Goal: Find specific page/section: Find specific page/section

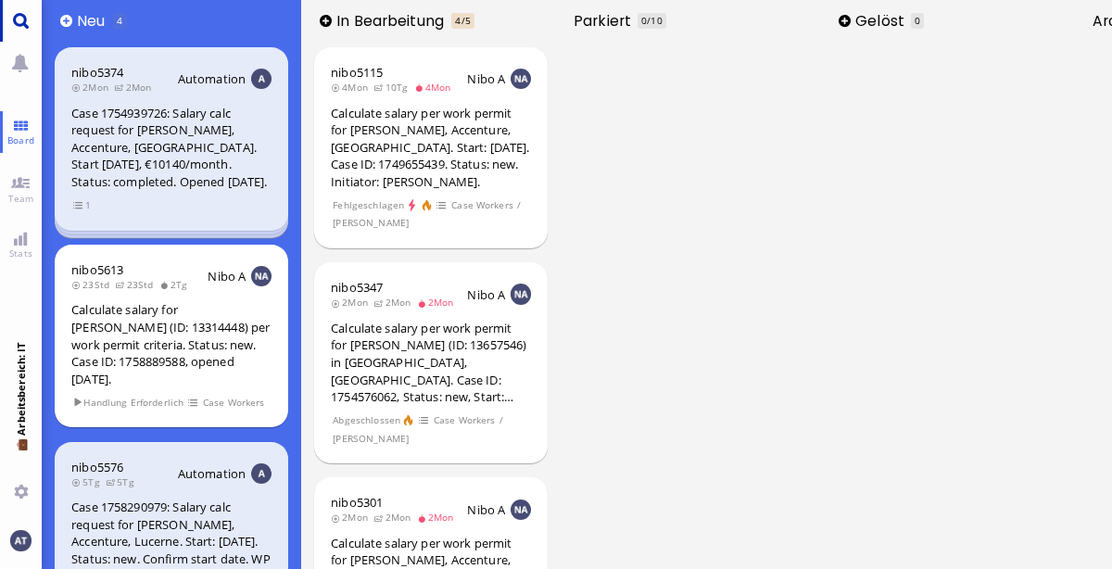
click at [14, 20] on link "Main menu" at bounding box center [21, 21] width 42 height 42
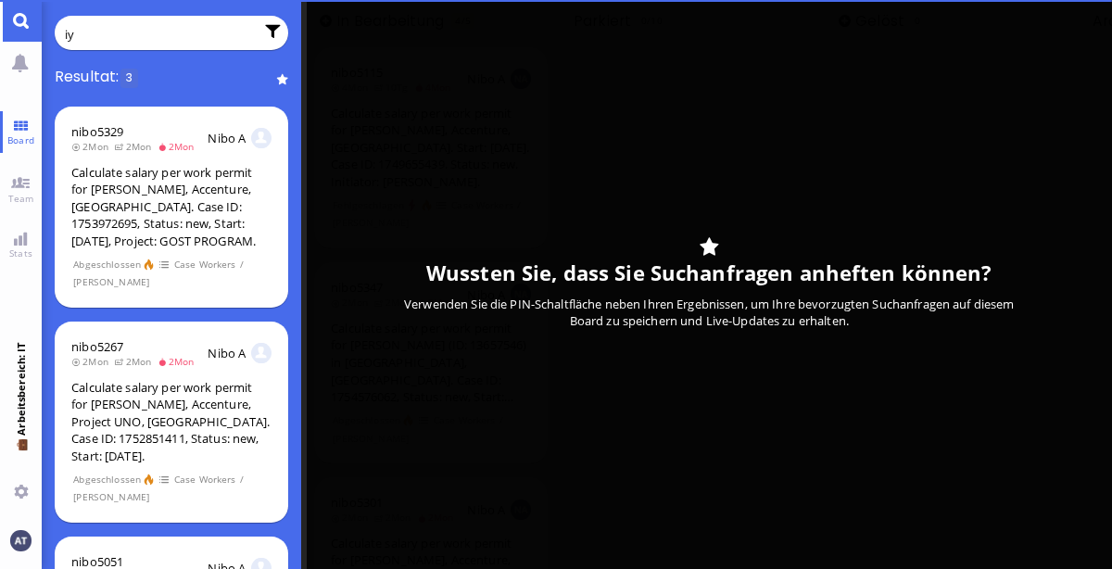
type input "i"
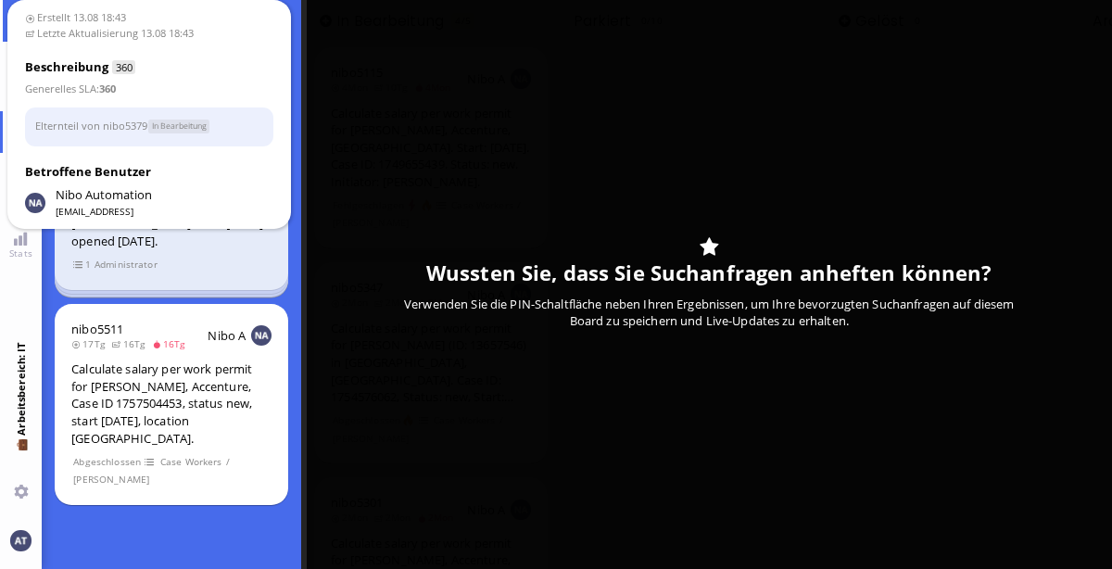
click at [137, 493] on div "nibo5382 1M 1M Nibo A New salary calculation request for [PERSON_NAME], Accentu…" at bounding box center [171, 335] width 259 height 468
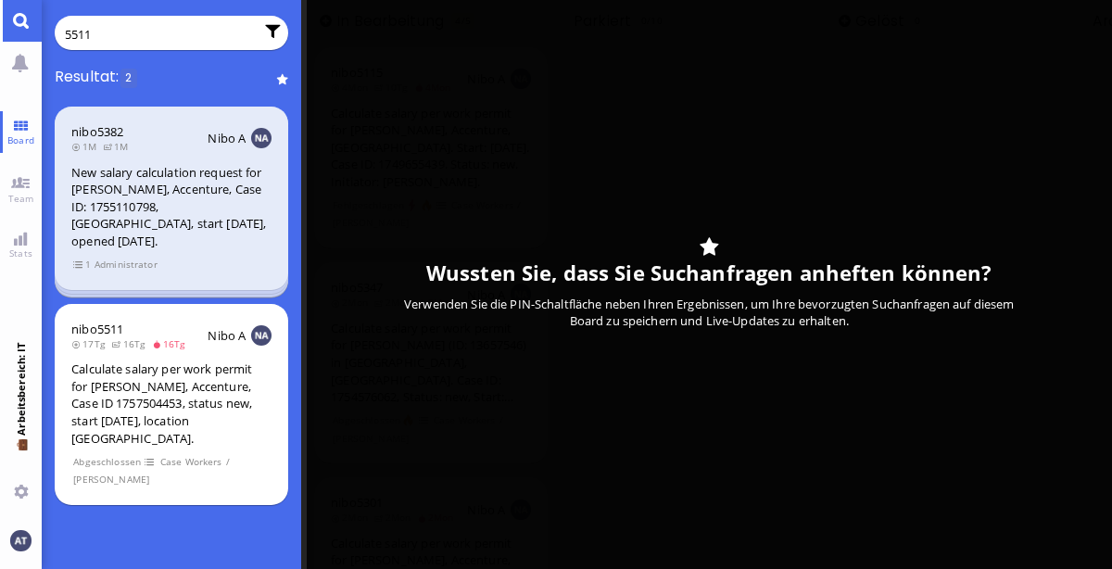
click at [193, 30] on input "5511" at bounding box center [159, 34] width 189 height 20
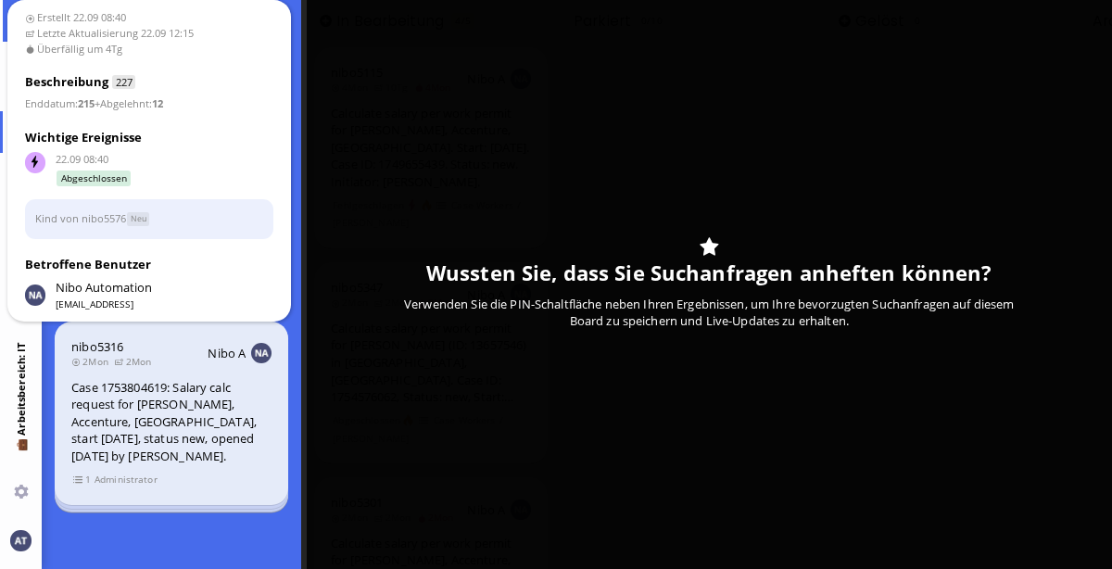
click at [210, 541] on div "nibo5609 2Tg 1T 20Std Nibo A Calculate salary per work permit for [PERSON_NAME]…" at bounding box center [171, 335] width 259 height 468
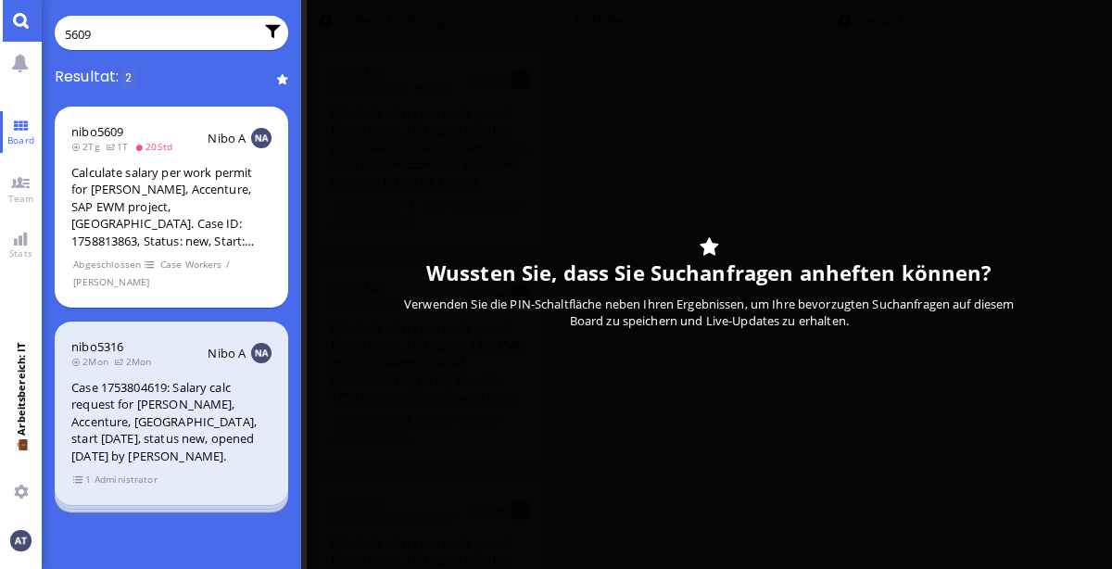
click at [145, 28] on input "5609" at bounding box center [159, 34] width 189 height 20
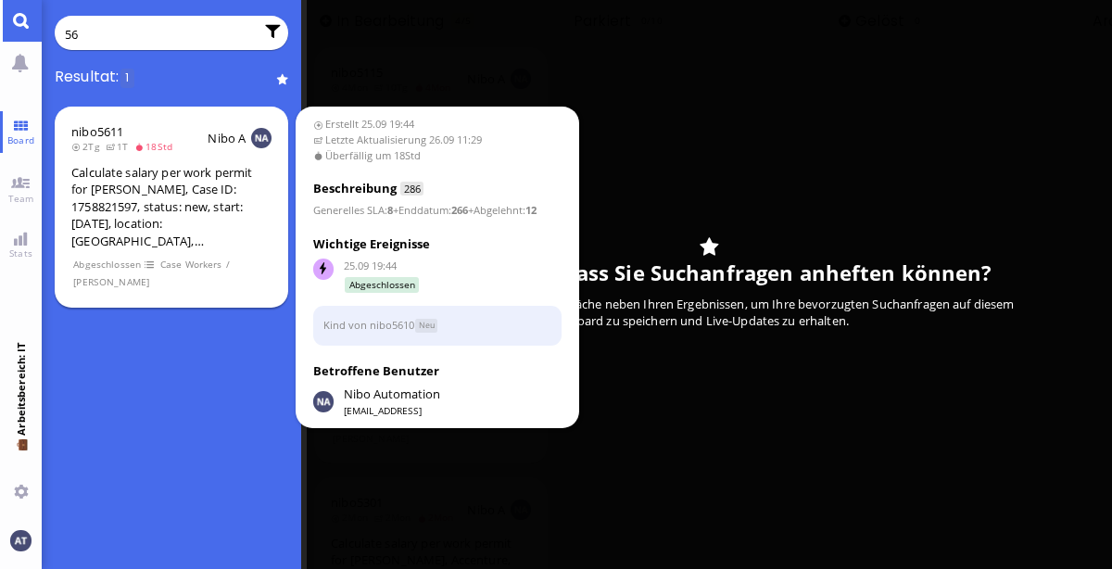
type input "5"
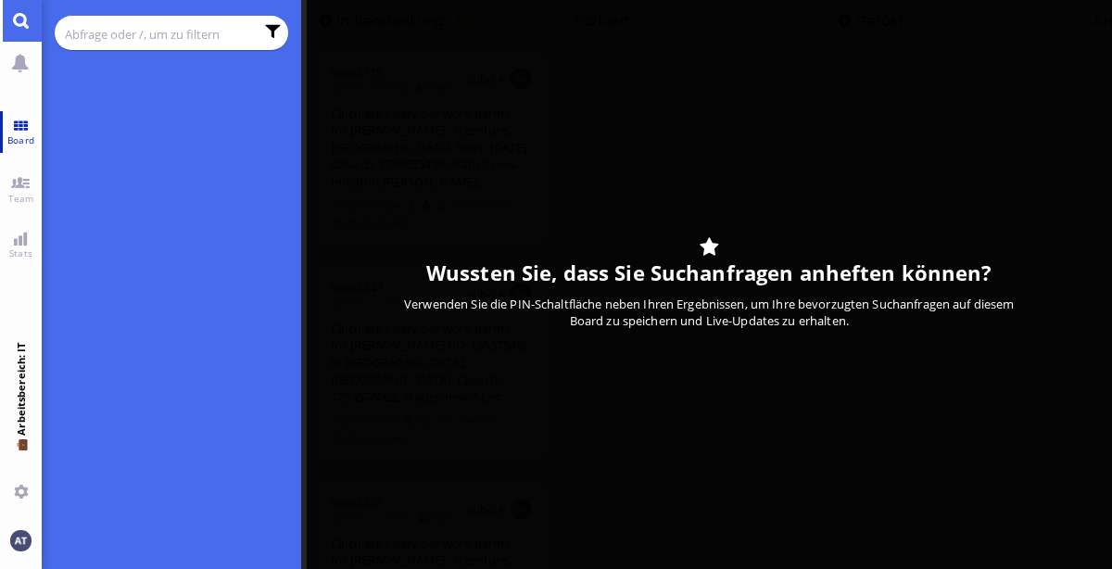
click at [20, 122] on link "Board" at bounding box center [21, 132] width 42 height 42
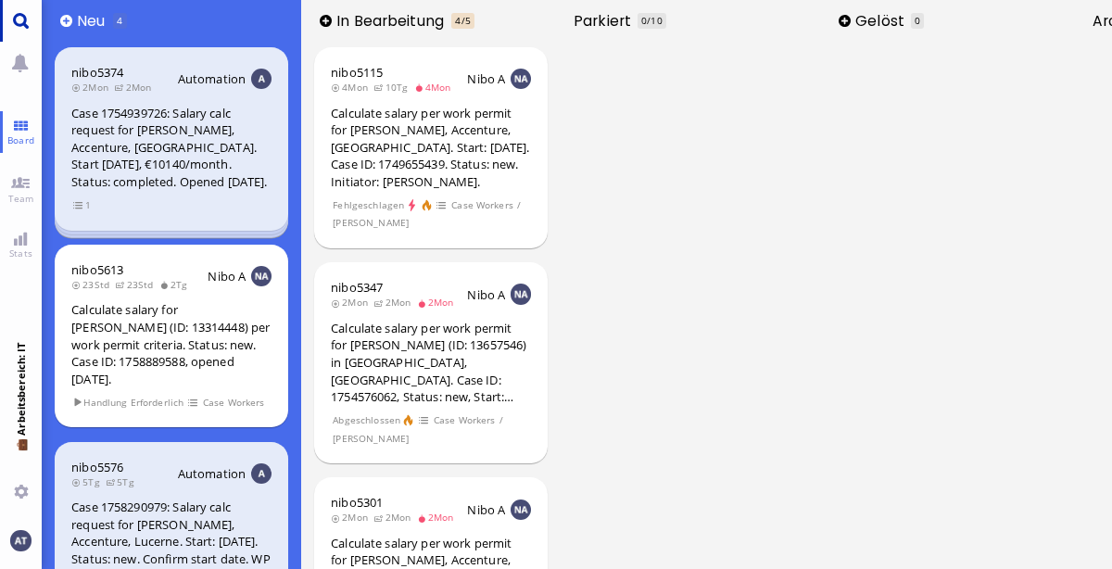
click at [20, 34] on link "Main menu" at bounding box center [21, 21] width 42 height 42
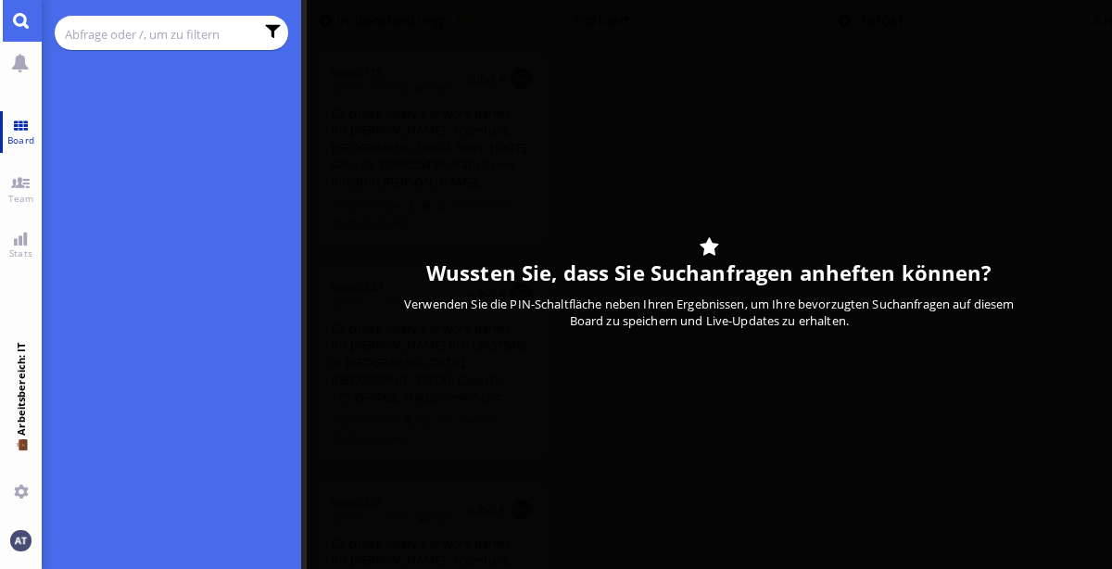
click at [22, 145] on span "Board" at bounding box center [21, 139] width 36 height 13
